Goal: Task Accomplishment & Management: Use online tool/utility

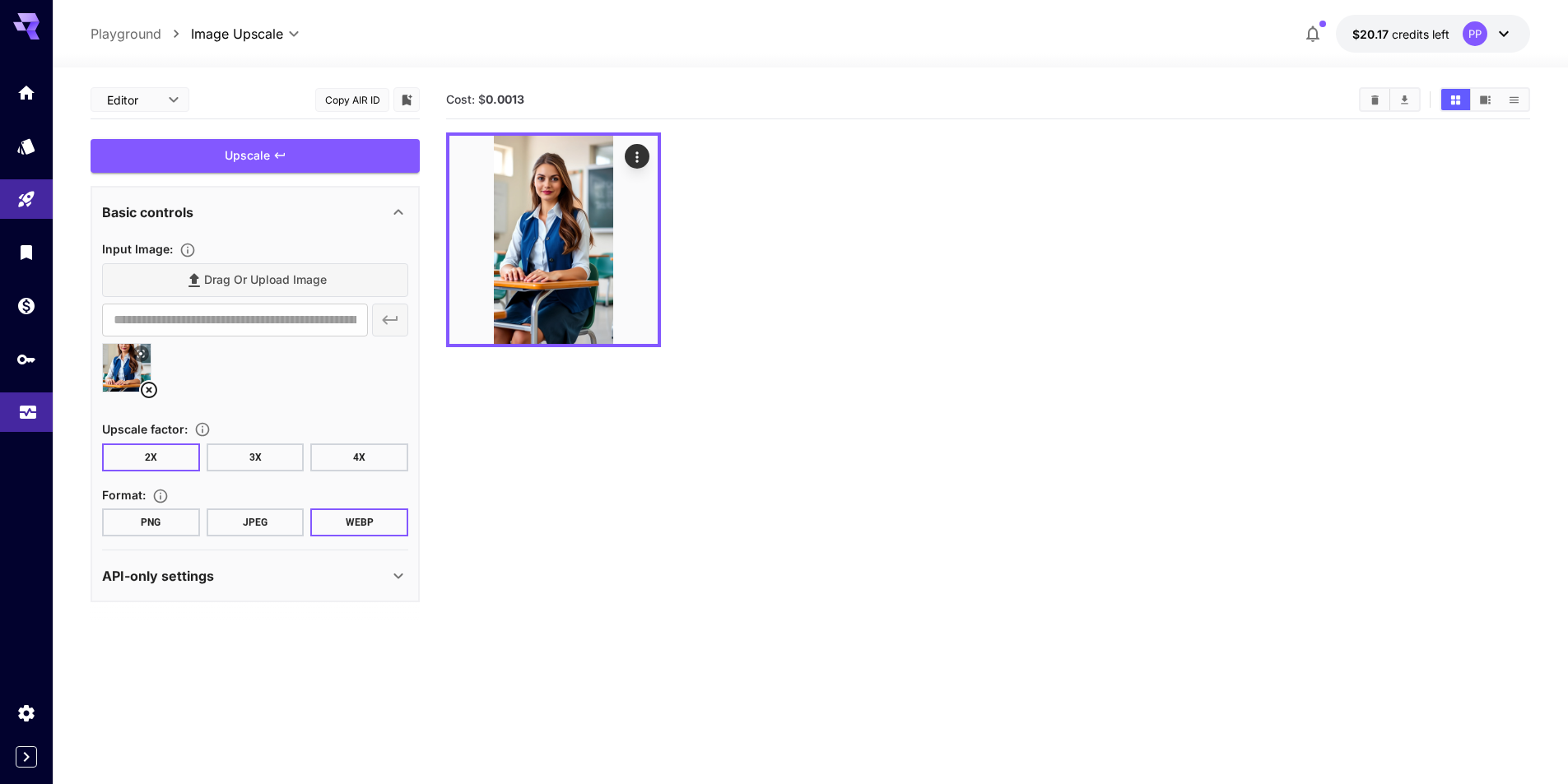
click at [16, 407] on link at bounding box center [26, 412] width 53 height 41
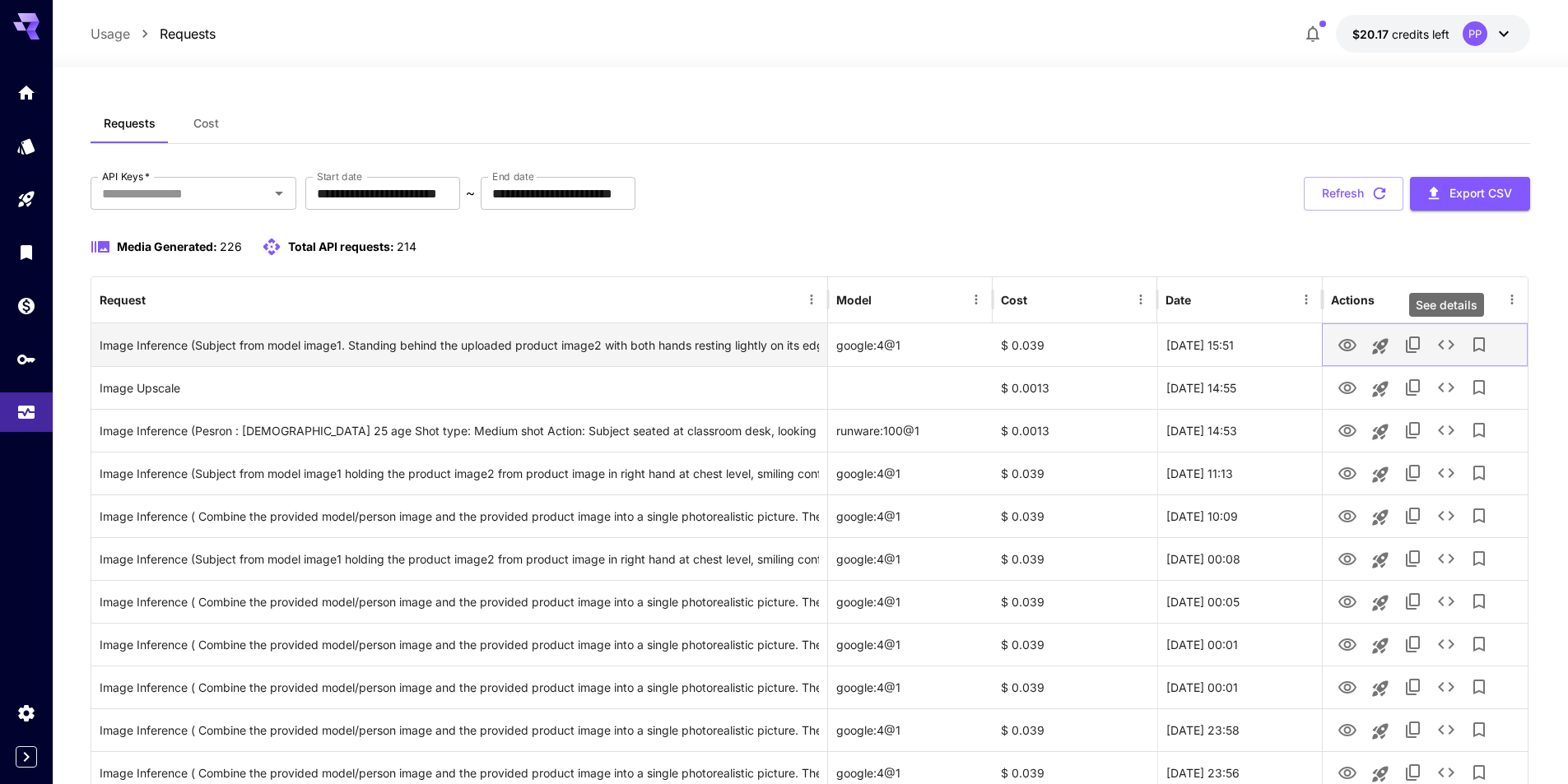
click at [1440, 341] on icon "See details" at bounding box center [1445, 344] width 20 height 20
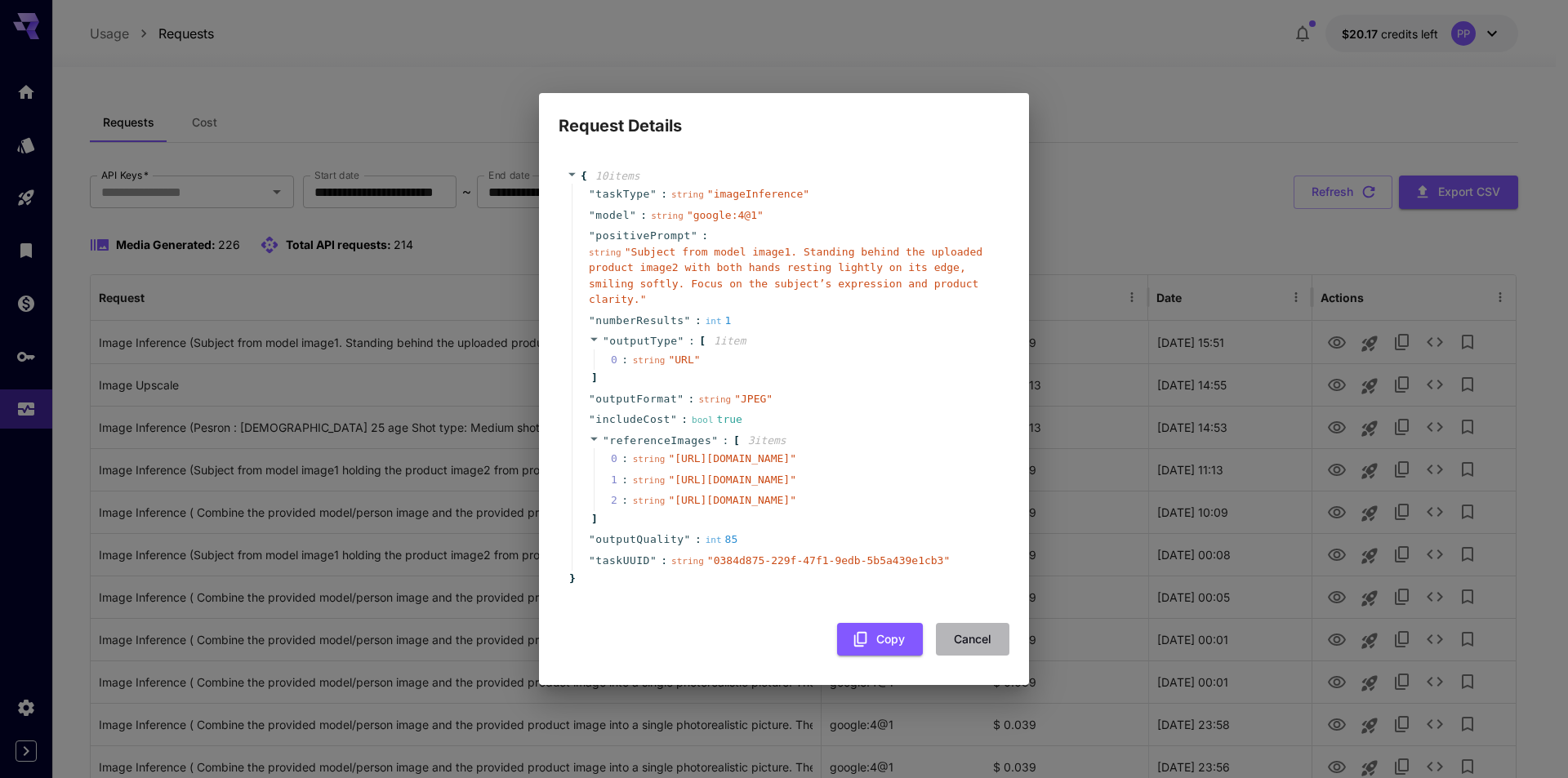
click at [973, 656] on button "Cancel" at bounding box center [972, 639] width 74 height 33
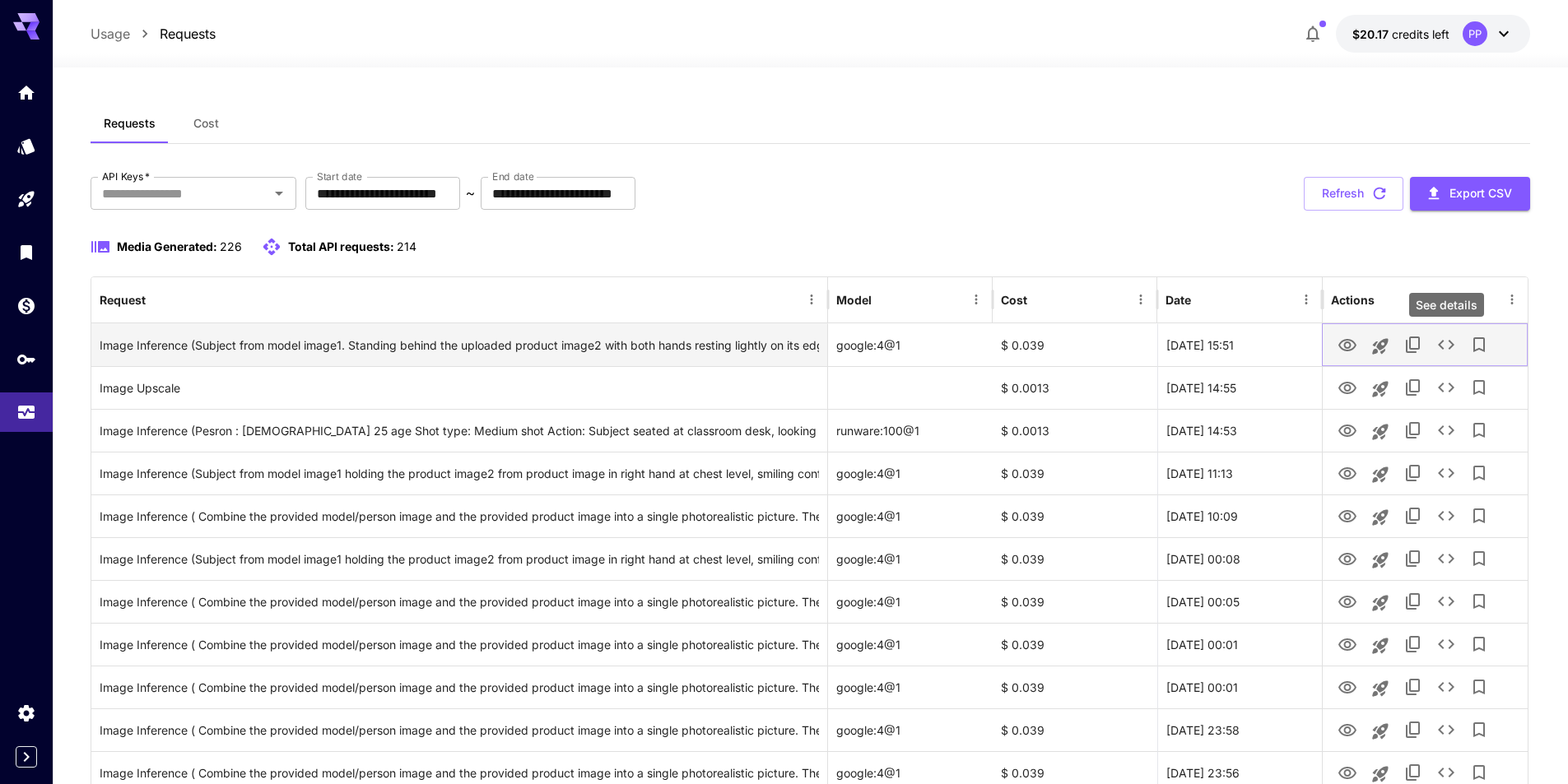
click at [1453, 347] on icon "See details" at bounding box center [1445, 344] width 20 height 20
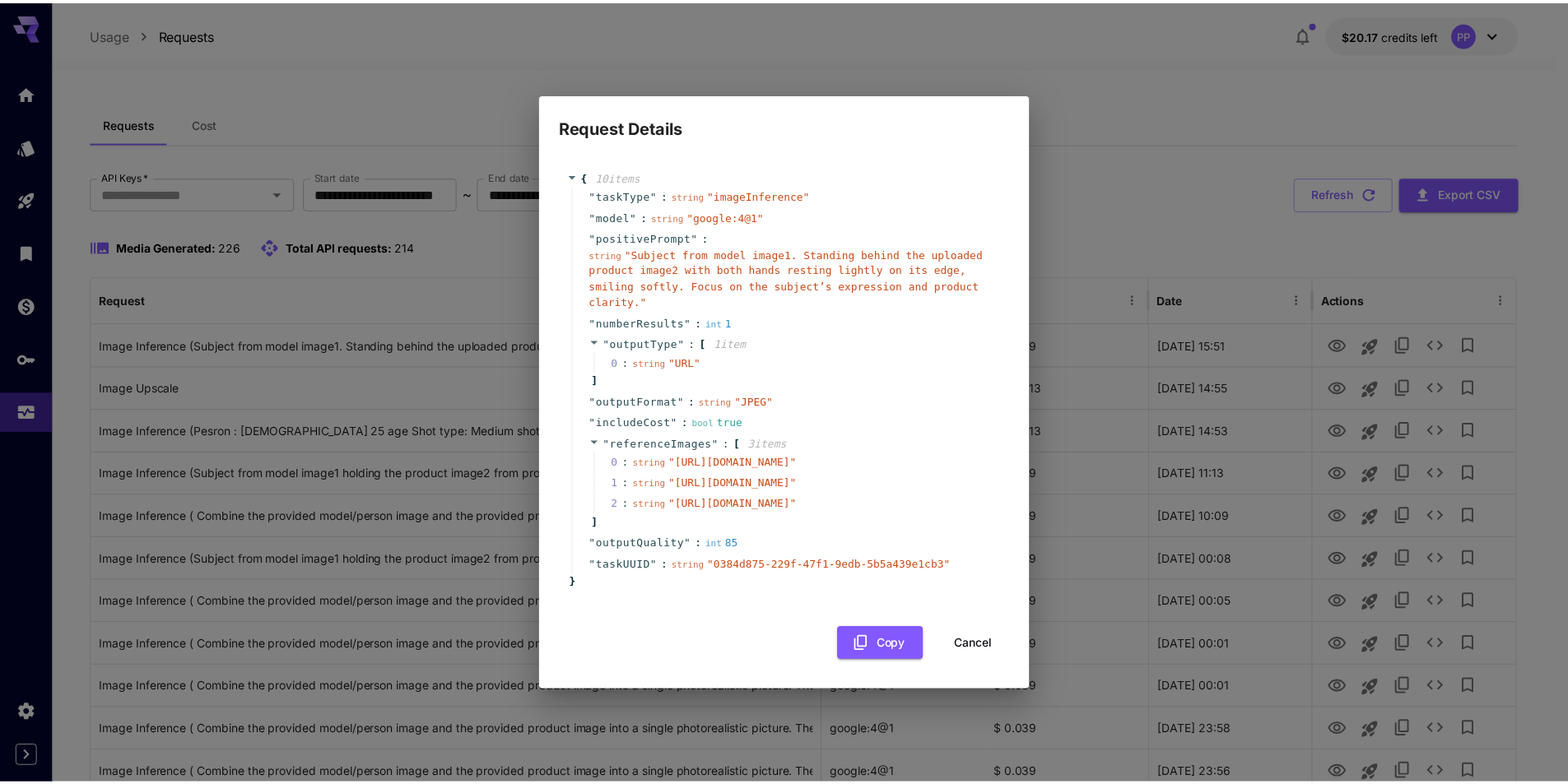
scroll to position [0, 76]
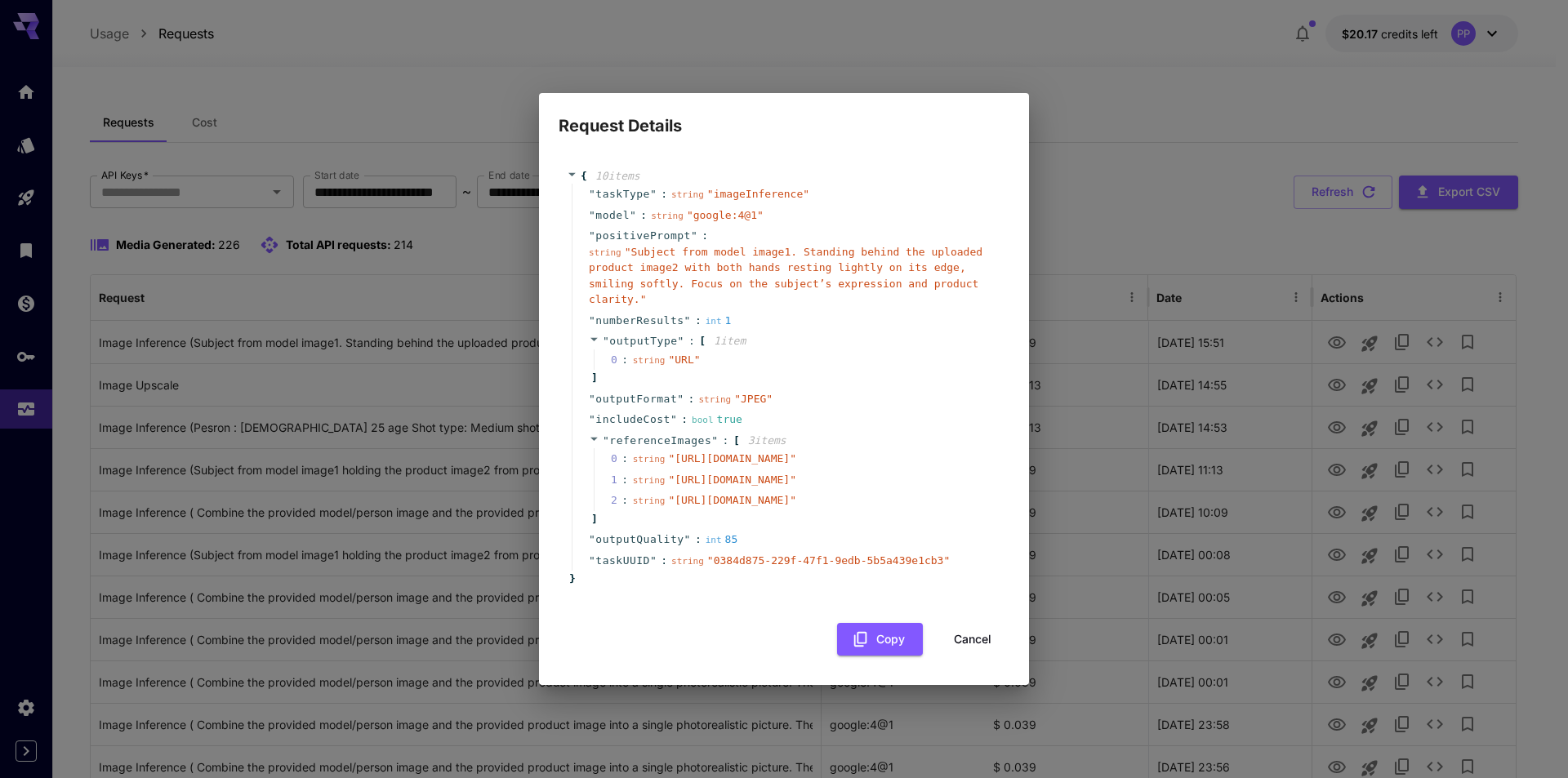
drag, startPoint x: 650, startPoint y: 429, endPoint x: 1017, endPoint y: 429, distance: 367.0
click at [796, 452] on span "" [URL][DOMAIN_NAME] "" at bounding box center [731, 458] width 128 height 12
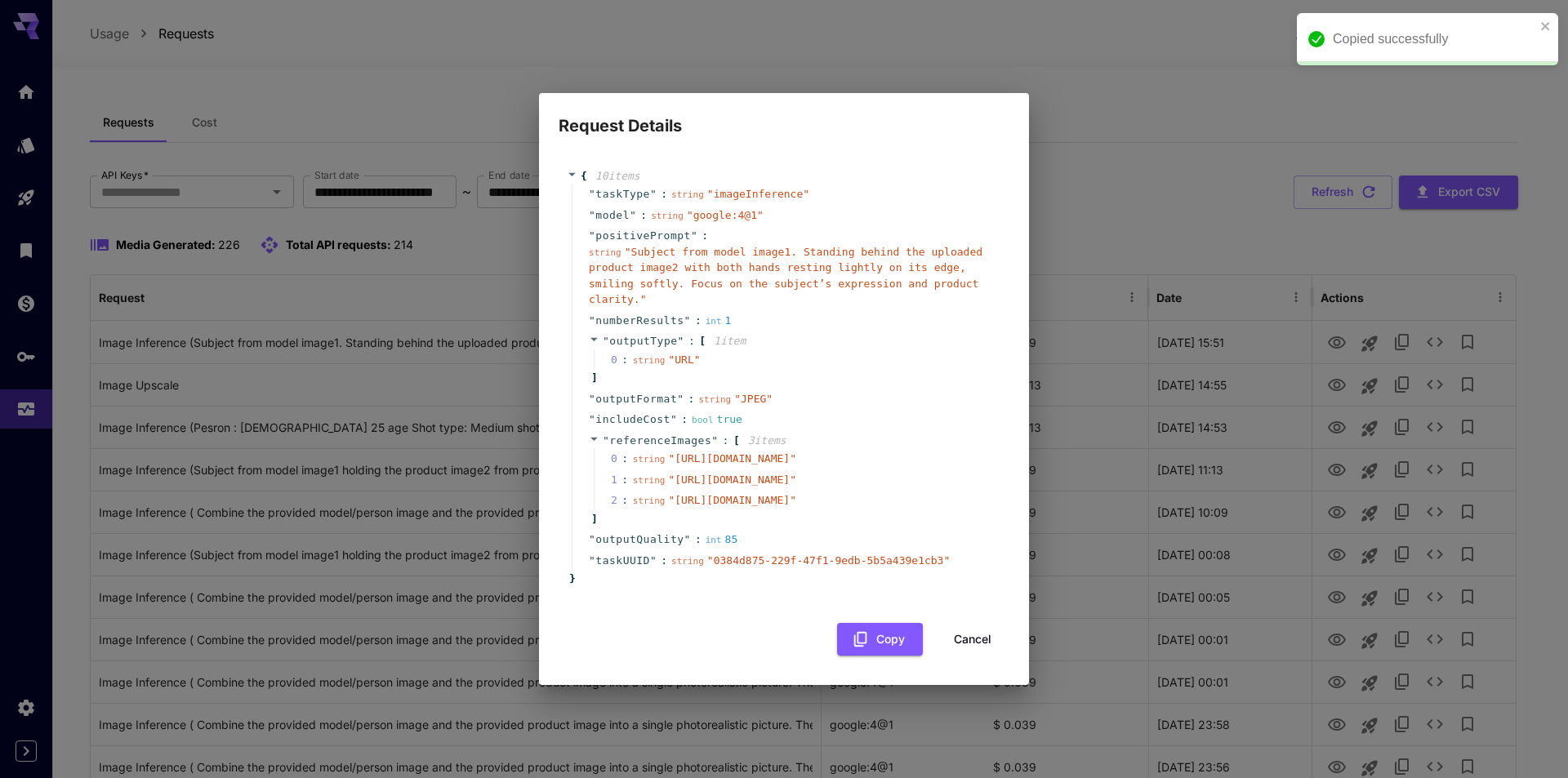
copy span "[URL][DOMAIN_NAME]"
click at [668, 473] on span "" [URL][DOMAIN_NAME] "" at bounding box center [731, 479] width 128 height 12
click at [714, 244] on div "string " Subject from model image1. Standing behind the uploaded product image2…" at bounding box center [790, 275] width 403 height 63
click at [935, 656] on button "Cancel" at bounding box center [972, 639] width 74 height 33
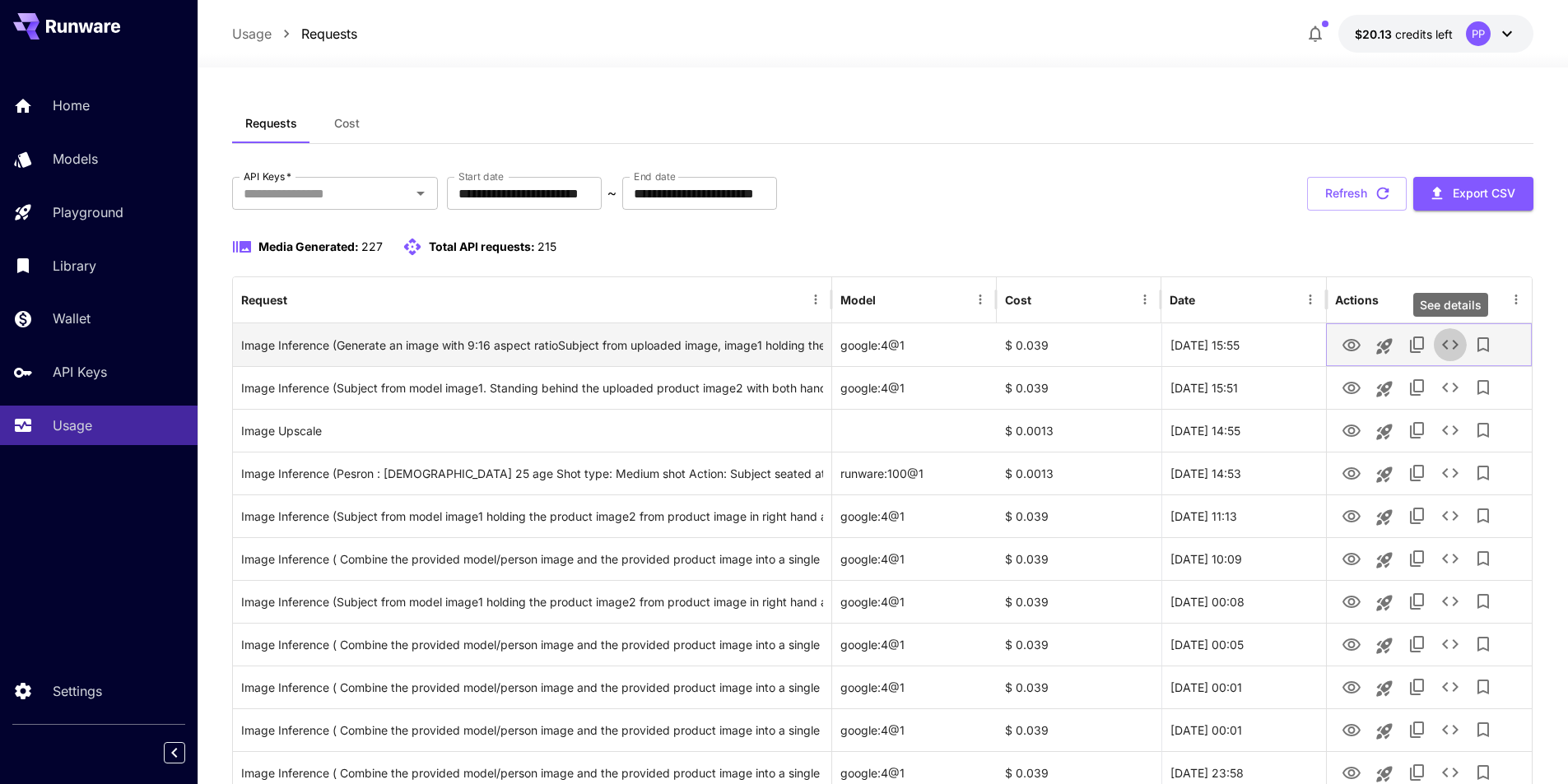
click at [1451, 341] on icon "See details" at bounding box center [1450, 344] width 20 height 20
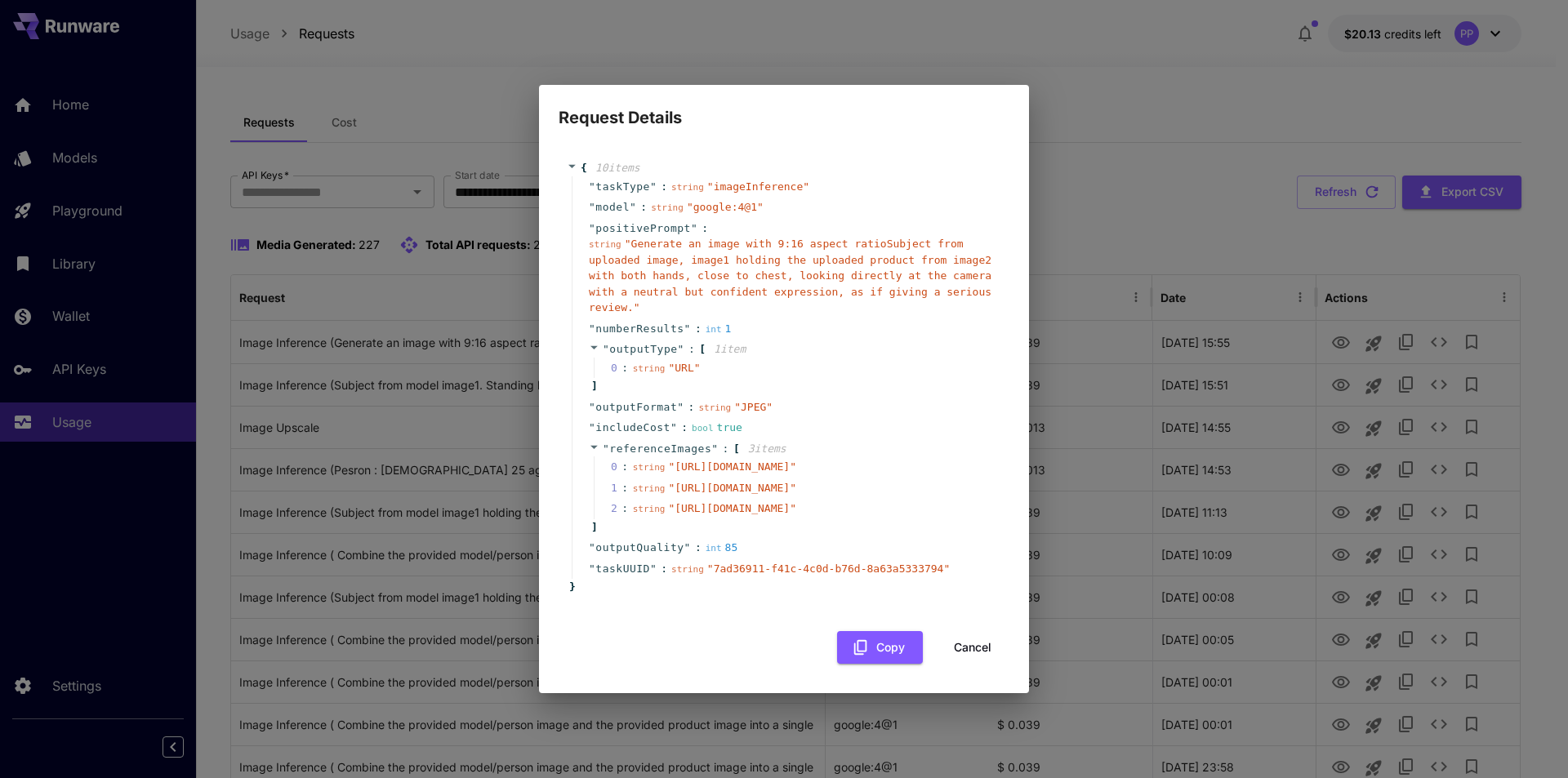
click at [733, 461] on span "" https://d2mvlnd2646klr.cloudfront.net/showcaseai/temp/0.7738723108914844.png "" at bounding box center [731, 467] width 128 height 12
click at [750, 481] on span "" https://d2mvlnd2646klr.cloudfront.net/showcaseai/temp/0.27996365274846613.png…" at bounding box center [731, 487] width 128 height 12
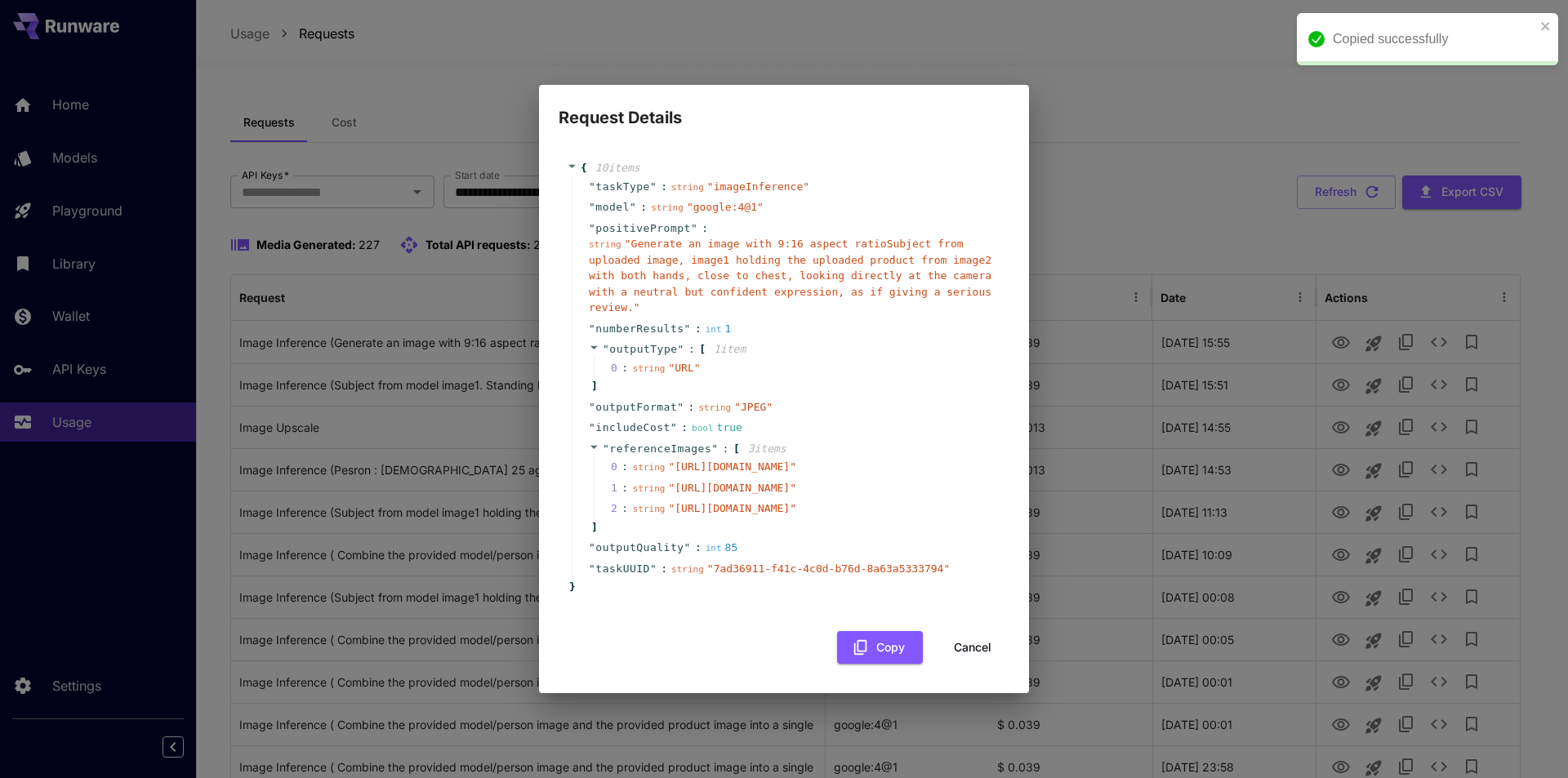
click at [761, 238] on span "" Generate an image with 9:16 aspect ratioSubject from uploaded image, image1 h…" at bounding box center [790, 275] width 403 height 75
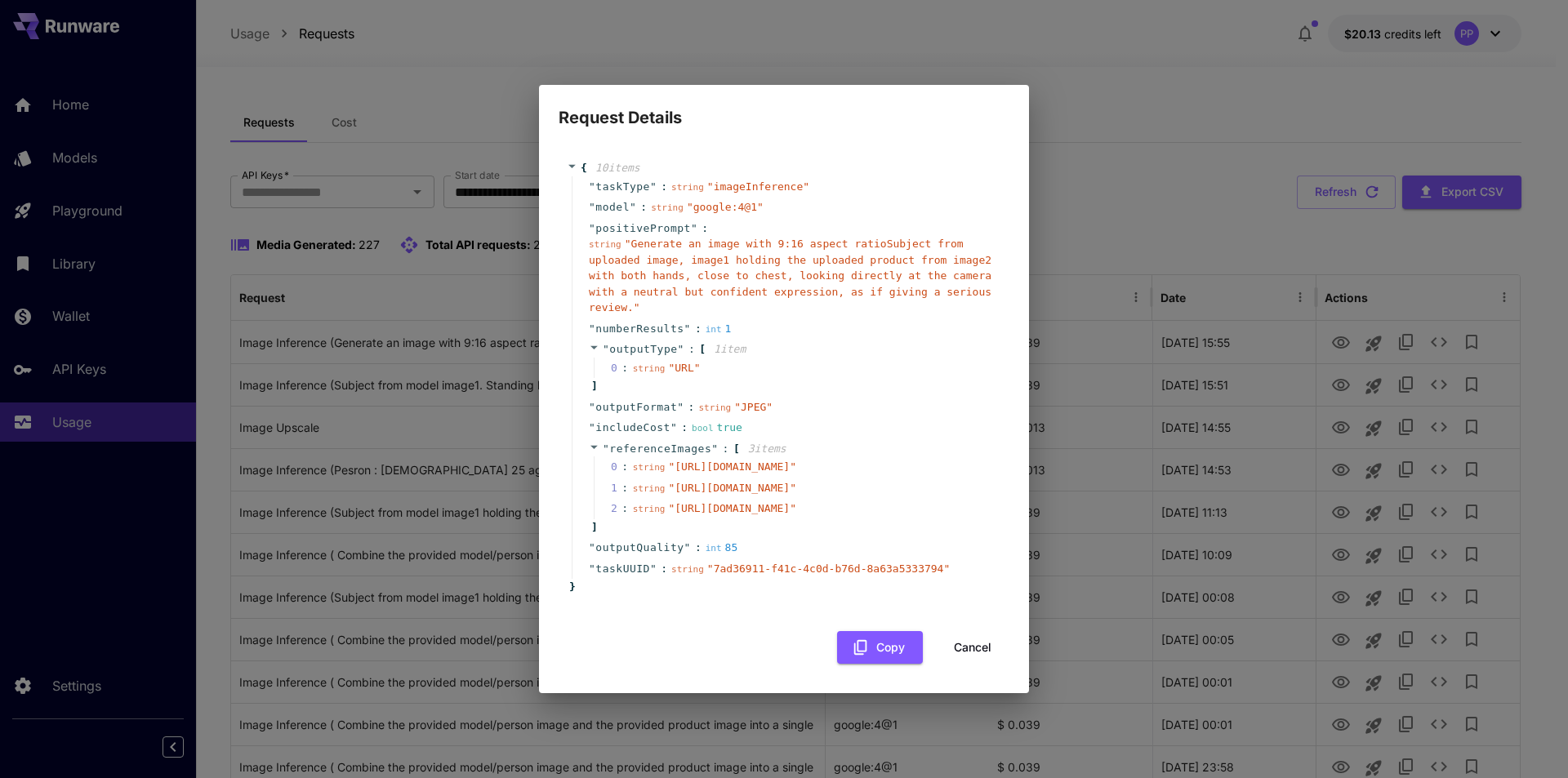
click at [984, 665] on button "Cancel" at bounding box center [972, 648] width 74 height 33
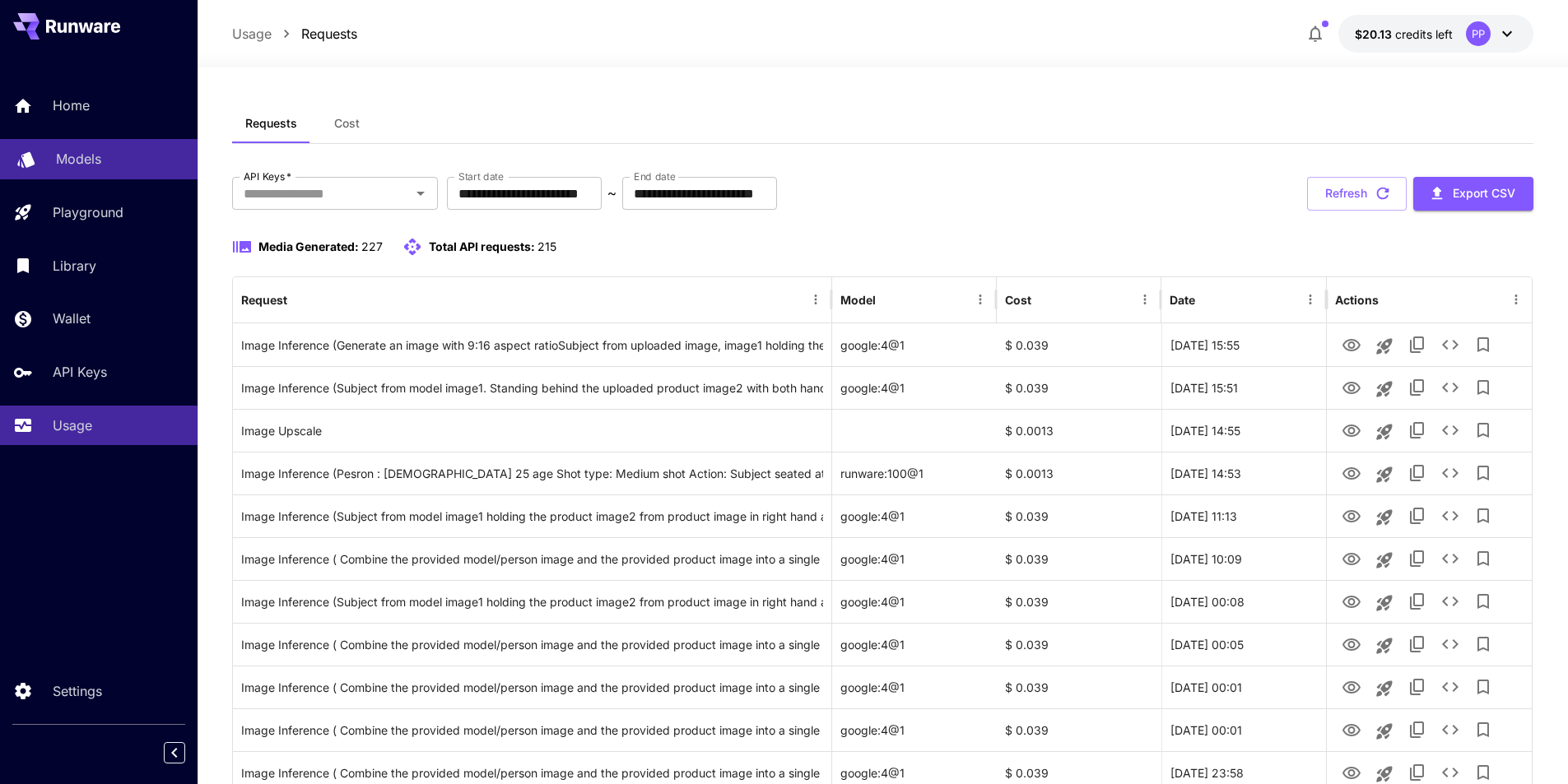
click at [100, 159] on p "Models" at bounding box center [79, 158] width 45 height 20
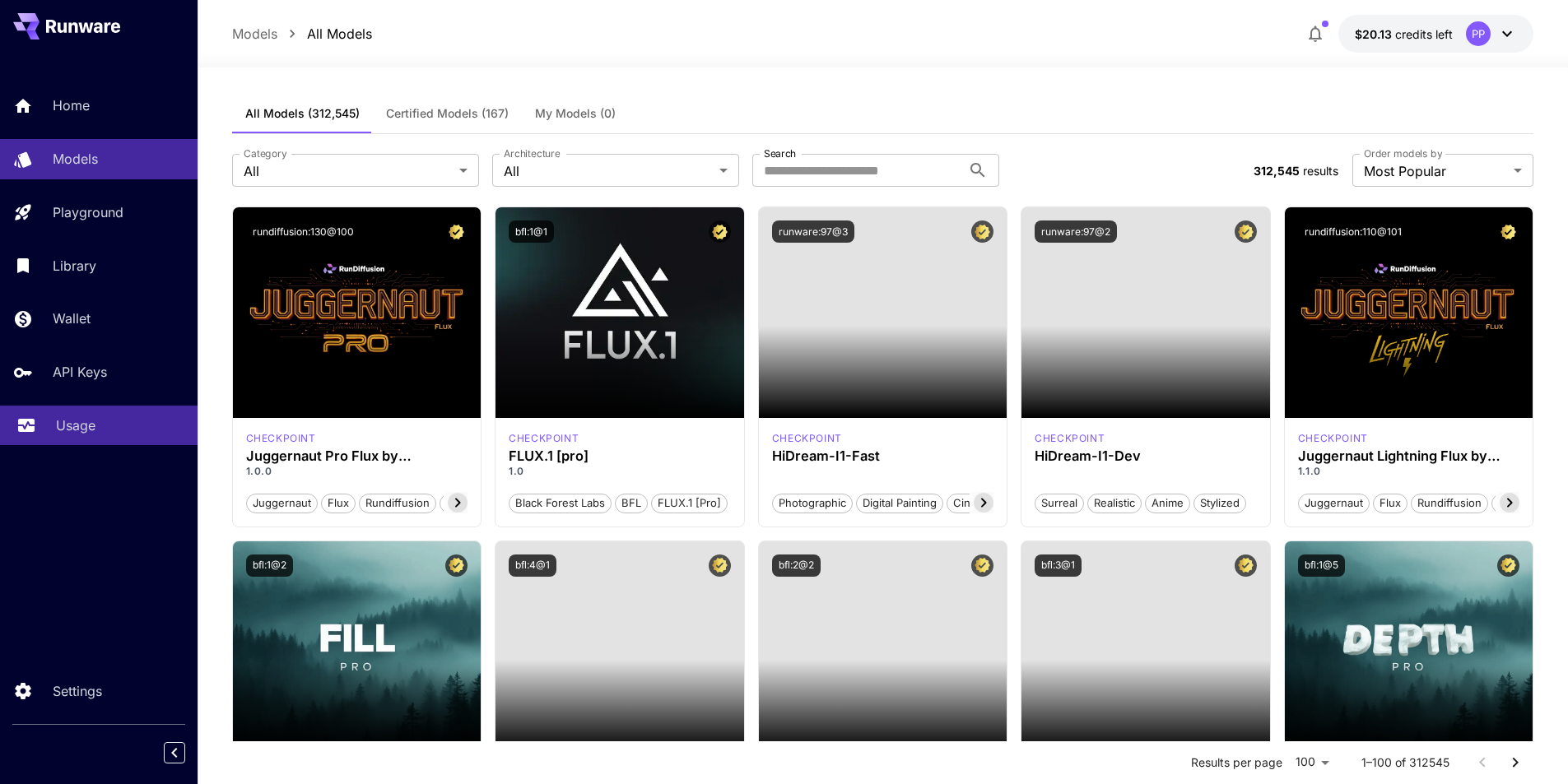
click at [103, 416] on div "Usage" at bounding box center [120, 425] width 128 height 20
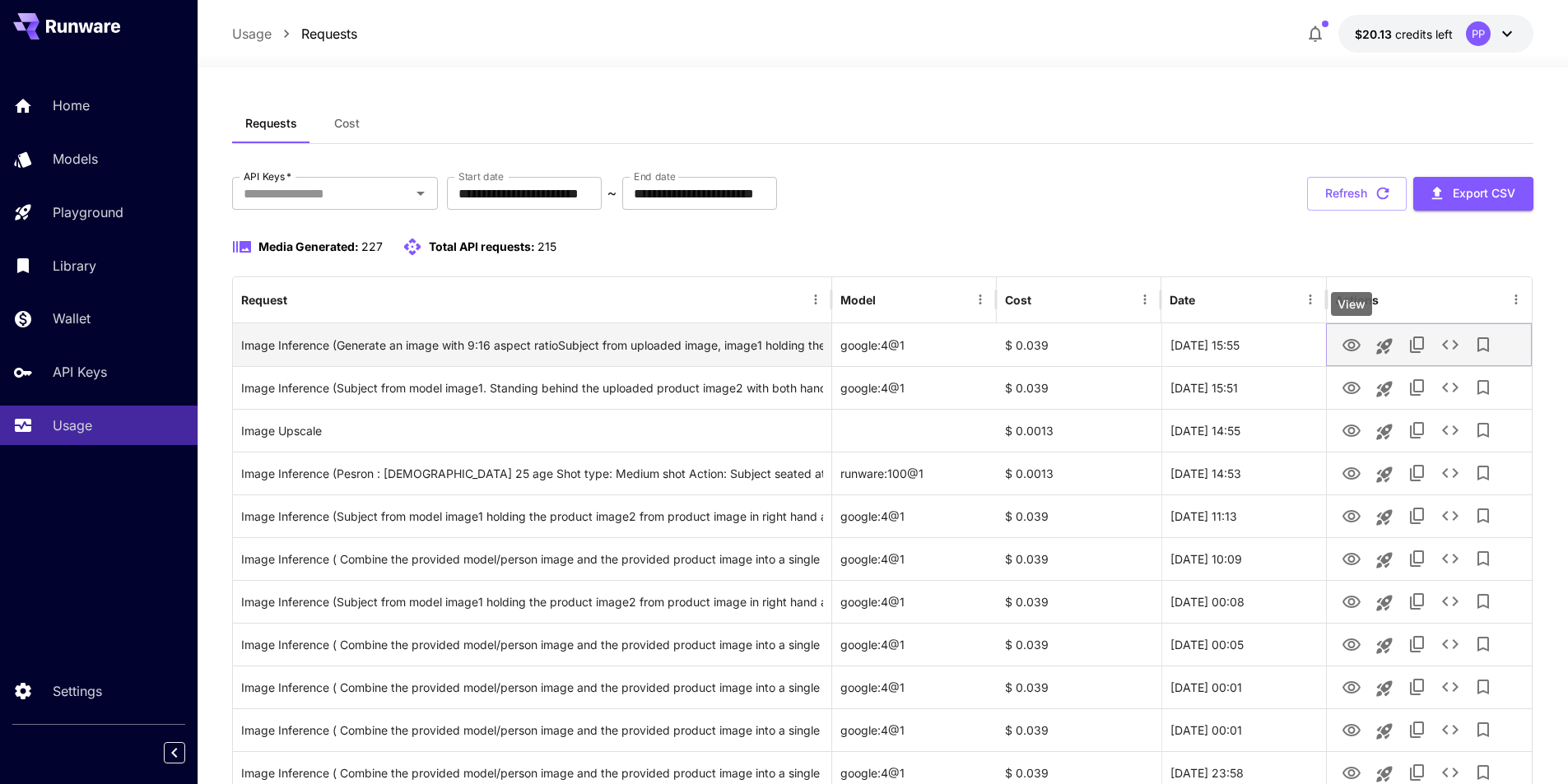
click at [1352, 350] on icon "View" at bounding box center [1351, 345] width 18 height 12
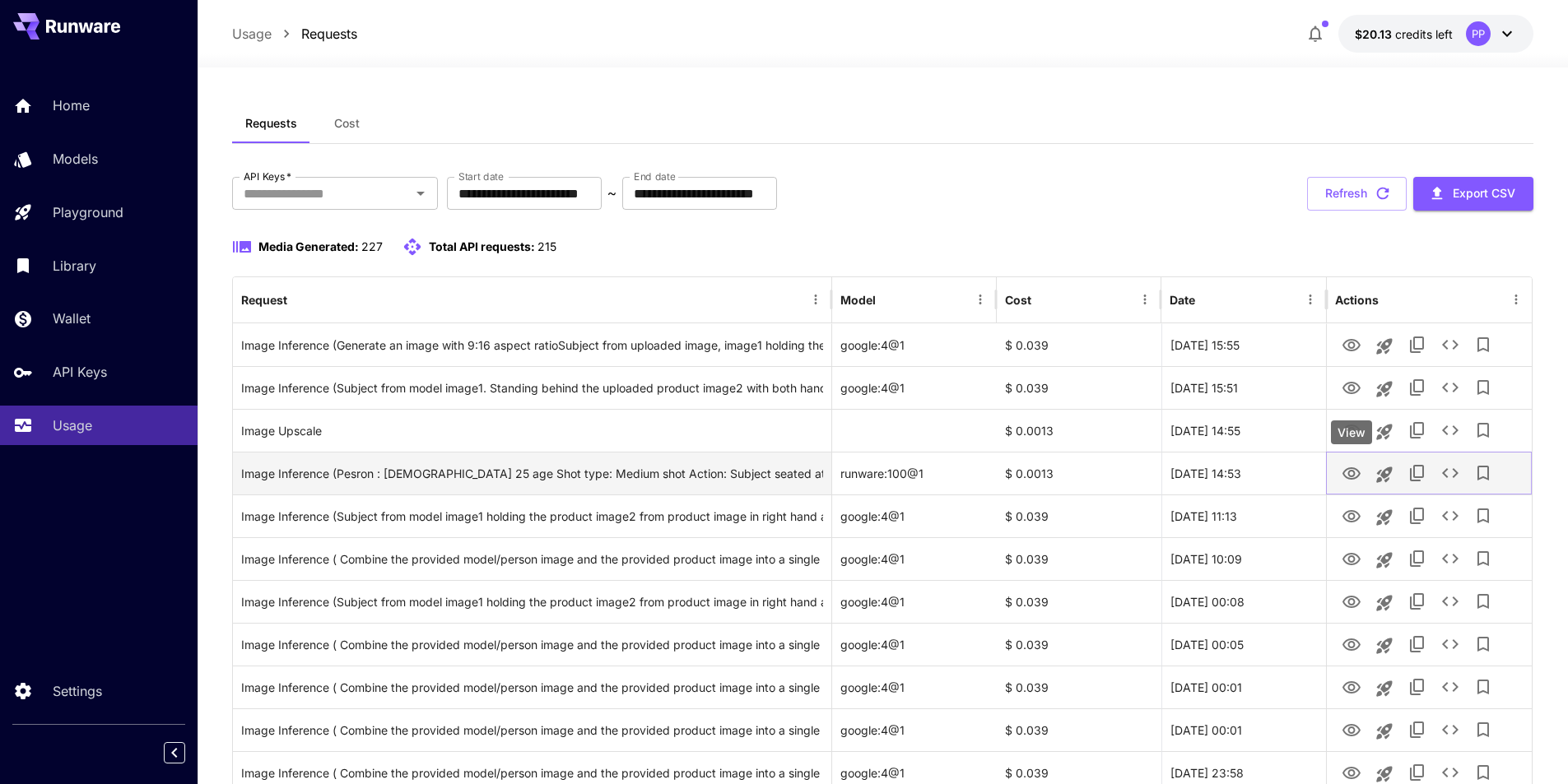
click at [1361, 478] on button "View" at bounding box center [1351, 472] width 33 height 34
click at [1347, 466] on icon "View" at bounding box center [1351, 474] width 20 height 20
